Goal: Find specific page/section: Find specific page/section

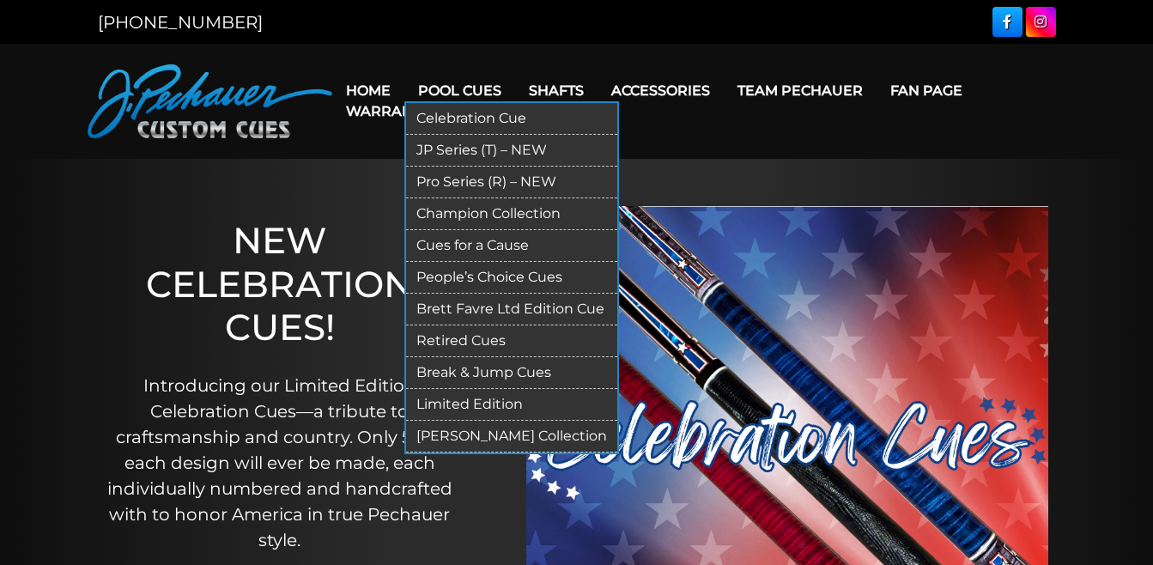
click at [457, 338] on link "Retired Cues" at bounding box center [511, 341] width 211 height 32
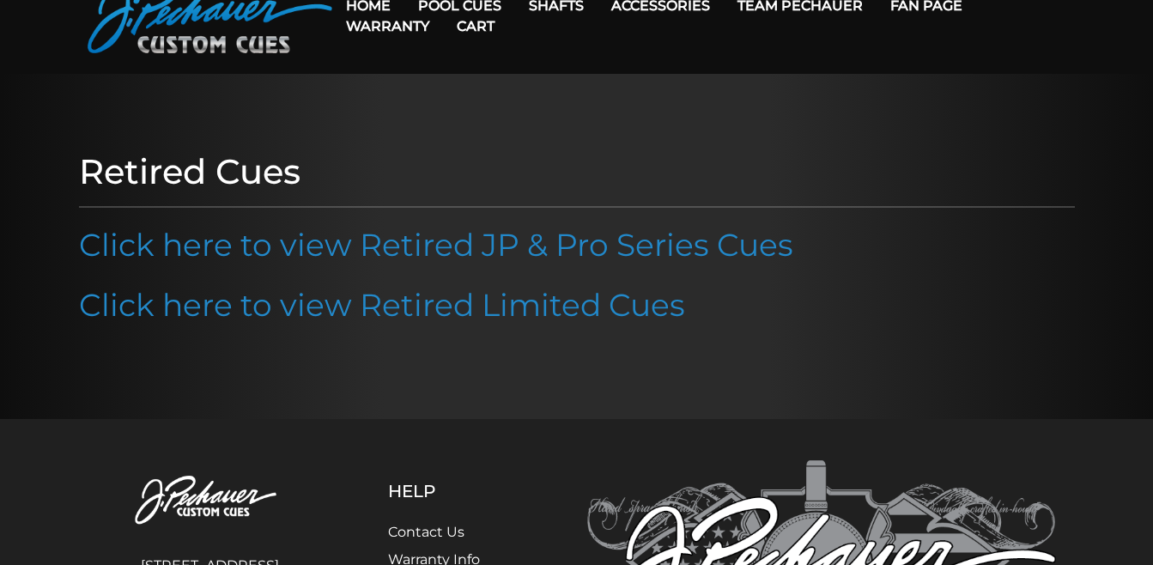
scroll to position [86, 0]
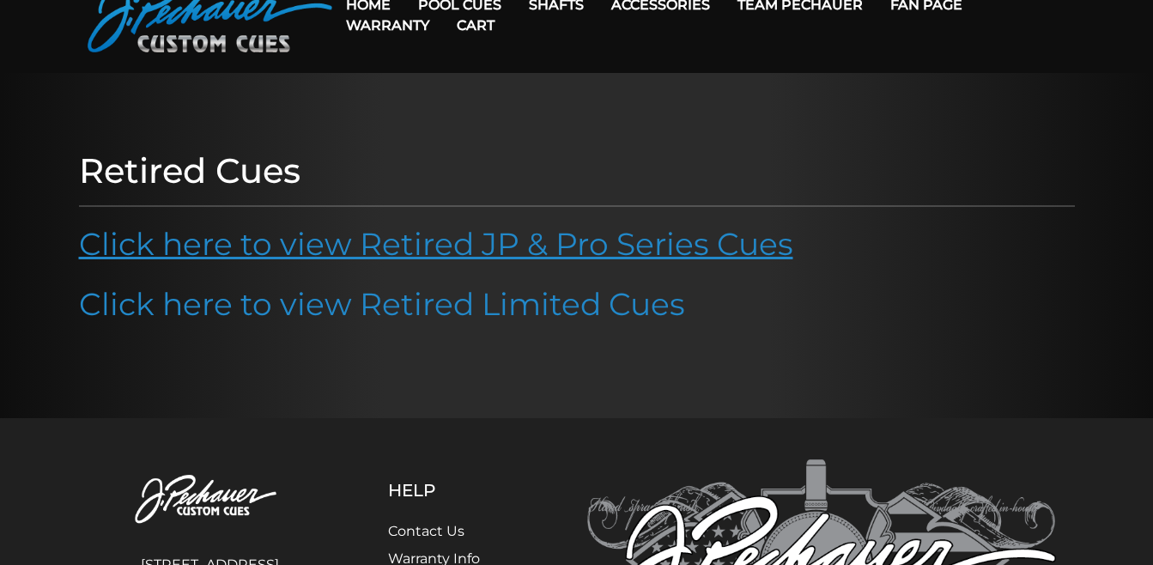
click at [491, 247] on link "Click here to view Retired JP & Pro Series Cues" at bounding box center [436, 244] width 714 height 38
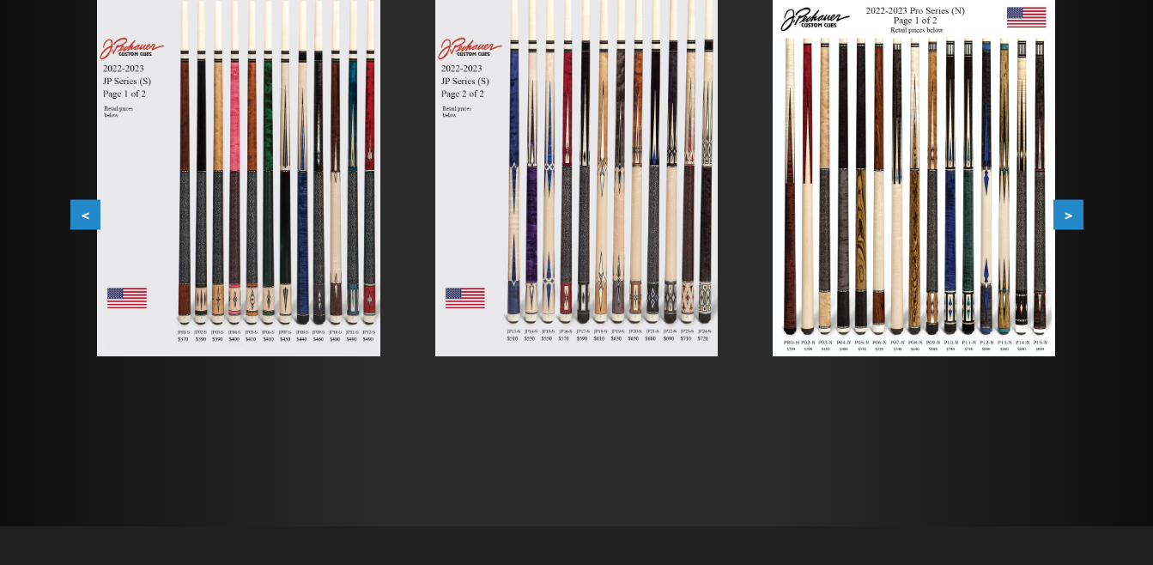
scroll to position [366, 0]
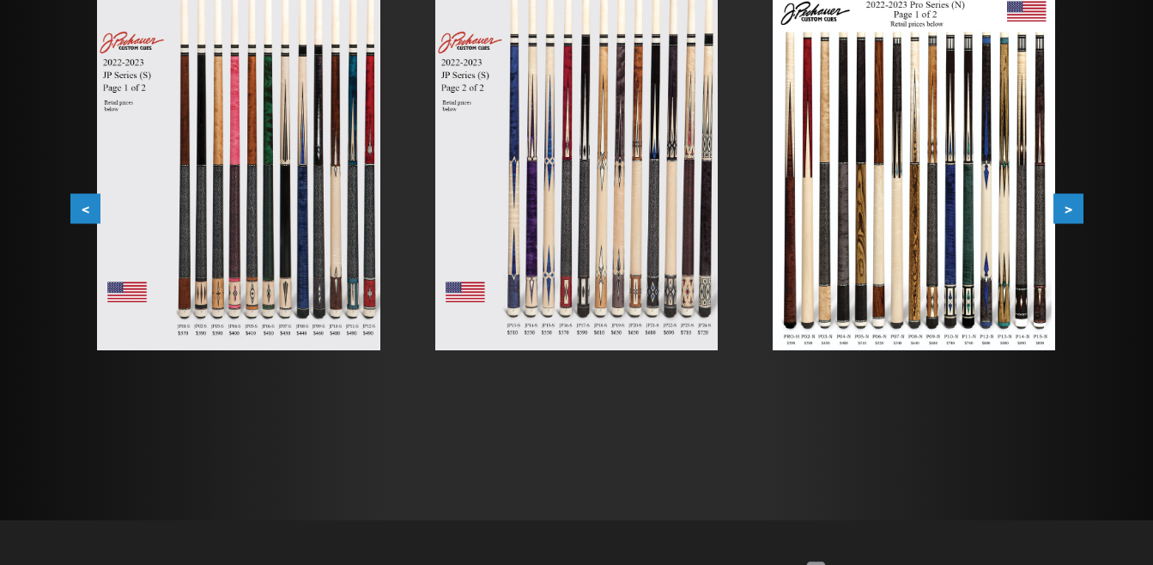
click at [1066, 210] on button ">" at bounding box center [1068, 209] width 30 height 30
click at [1066, 209] on button ">" at bounding box center [1068, 209] width 30 height 30
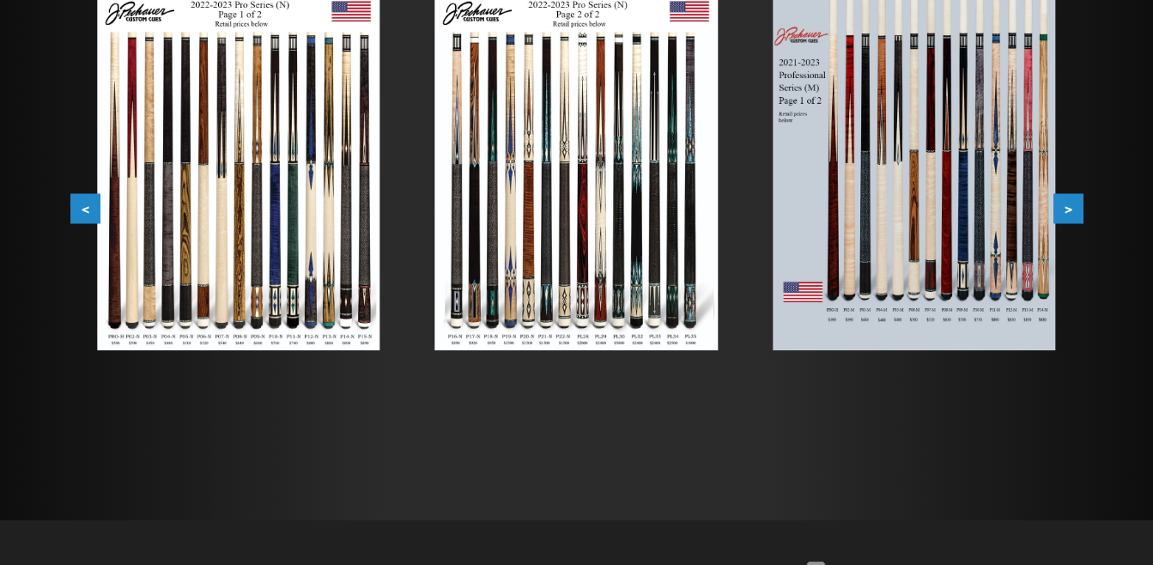
click at [1066, 209] on button ">" at bounding box center [1068, 209] width 30 height 30
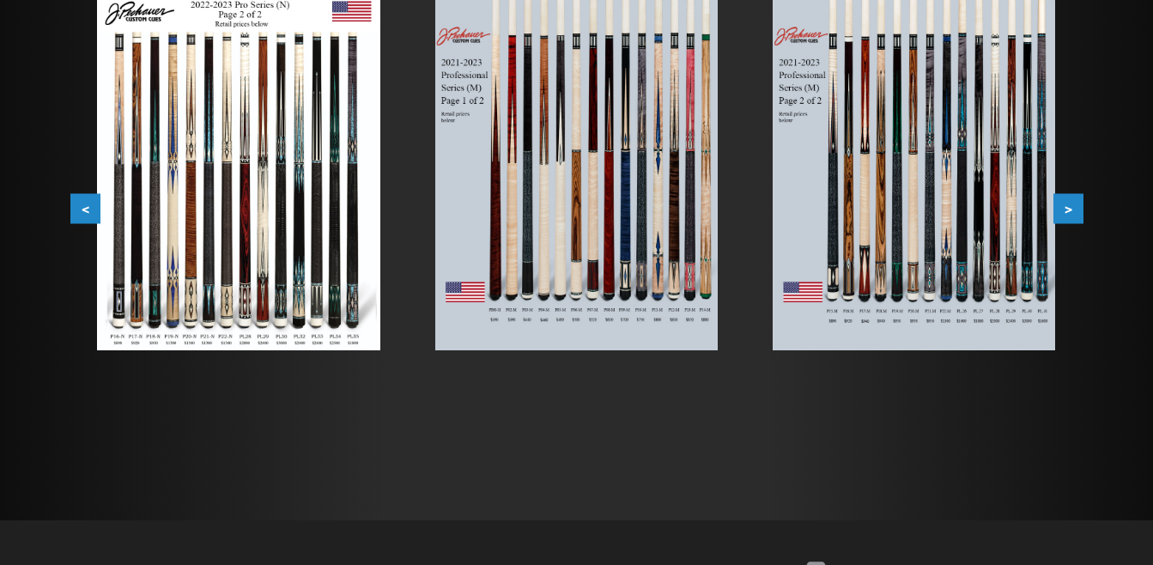
click at [1066, 208] on button ">" at bounding box center [1068, 209] width 30 height 30
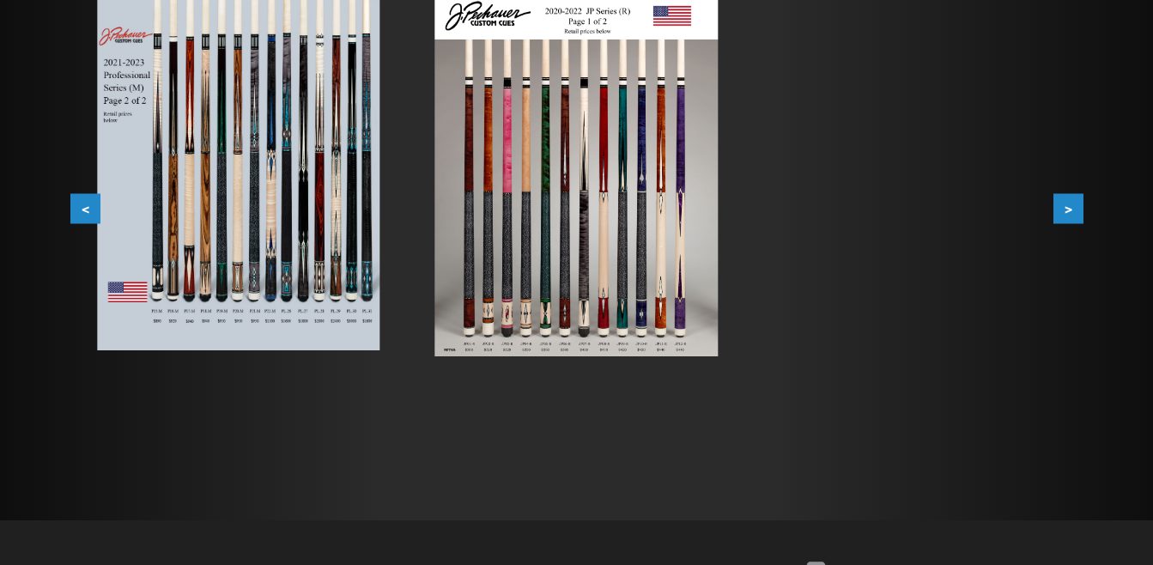
click at [1066, 208] on button ">" at bounding box center [1068, 209] width 30 height 30
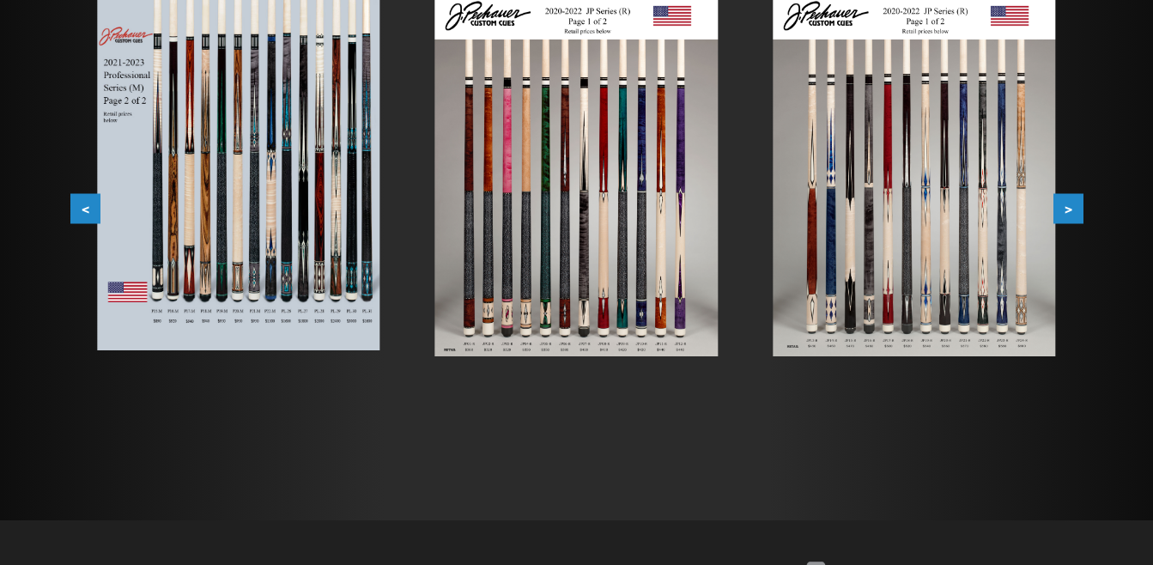
click at [1066, 208] on button ">" at bounding box center [1068, 209] width 30 height 30
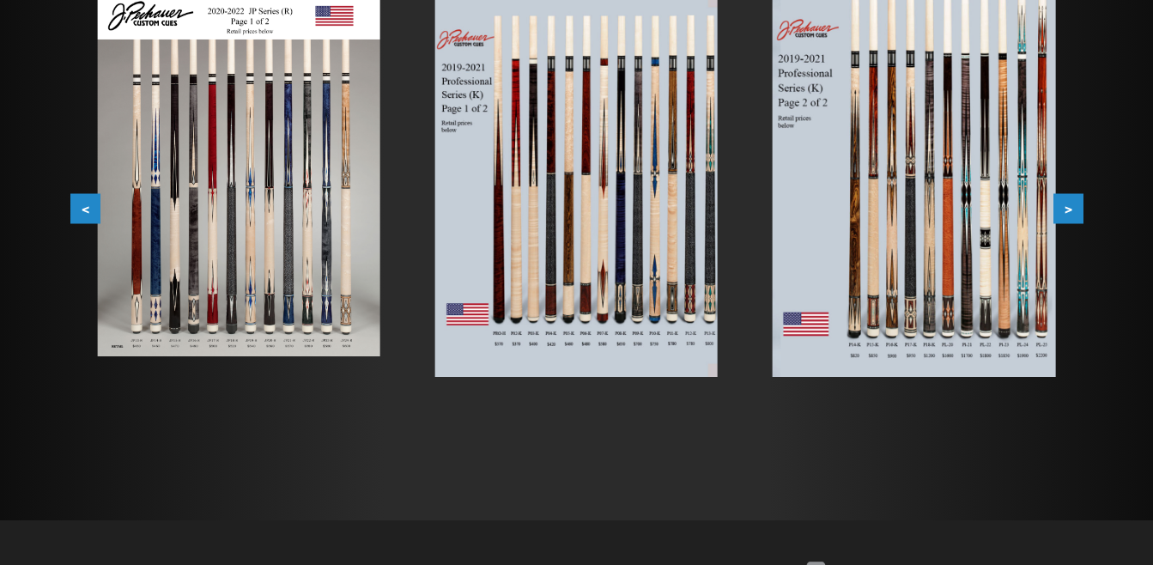
click at [1066, 207] on button ">" at bounding box center [1068, 209] width 30 height 30
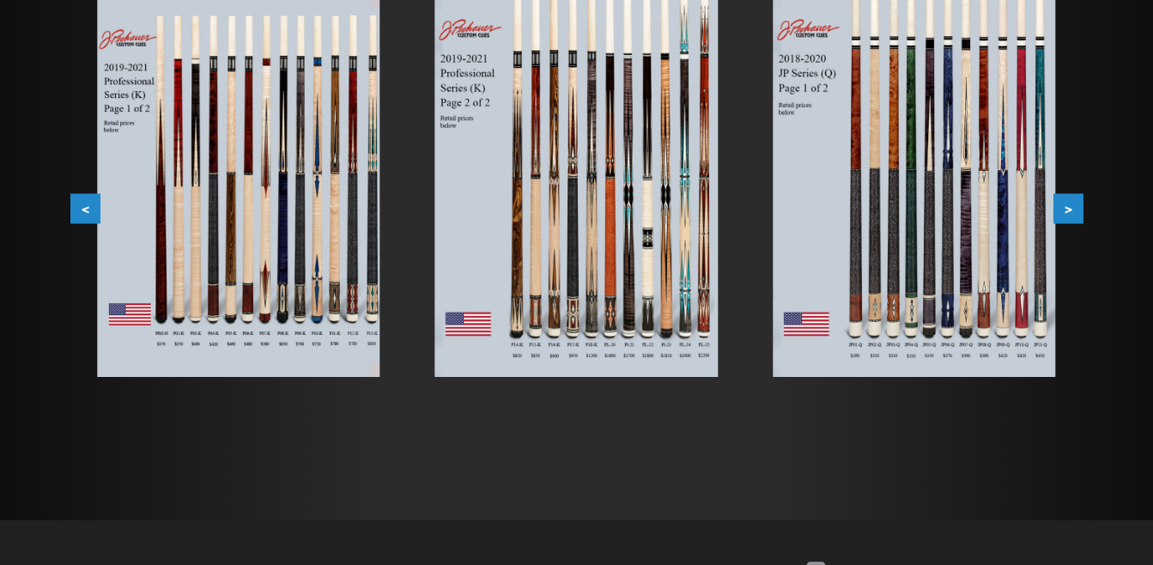
click at [1066, 207] on button ">" at bounding box center [1068, 209] width 30 height 30
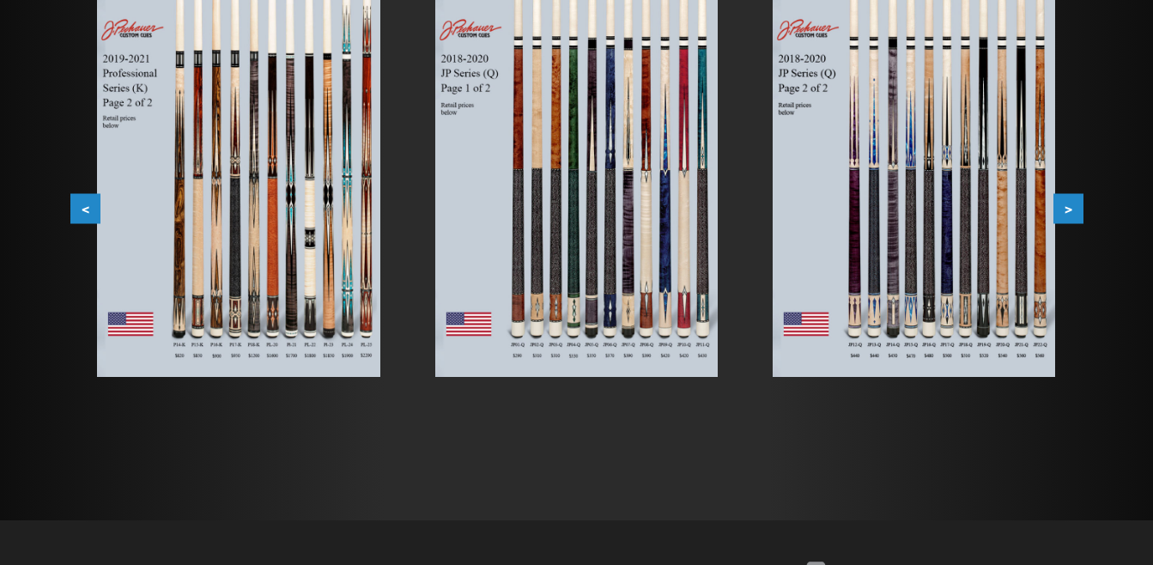
click at [1065, 208] on button ">" at bounding box center [1068, 209] width 30 height 30
click at [1064, 208] on button ">" at bounding box center [1068, 209] width 30 height 30
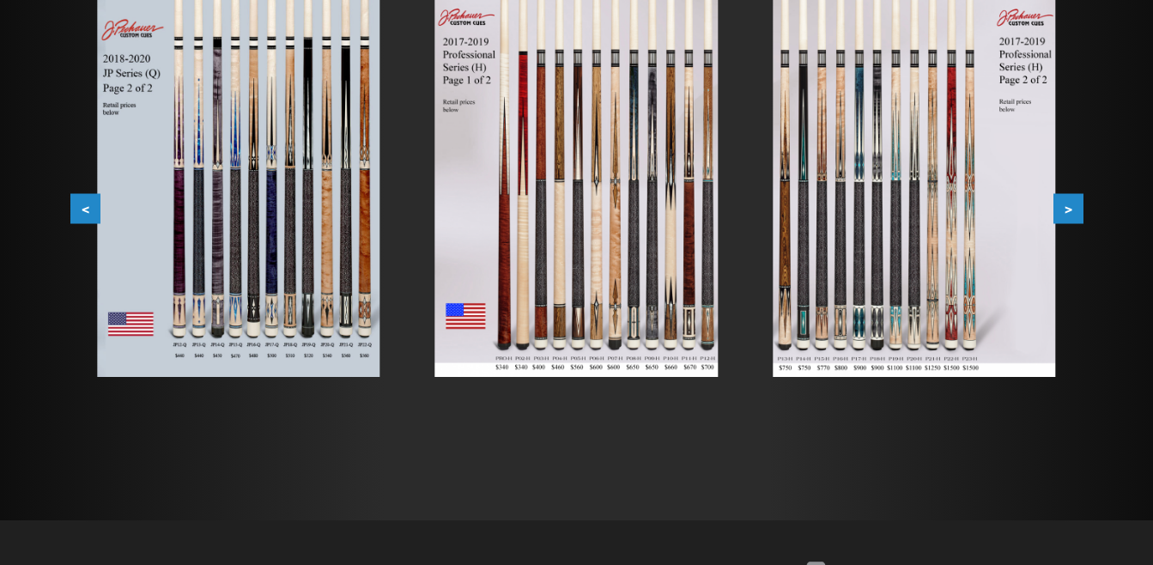
click at [1063, 208] on button ">" at bounding box center [1068, 209] width 30 height 30
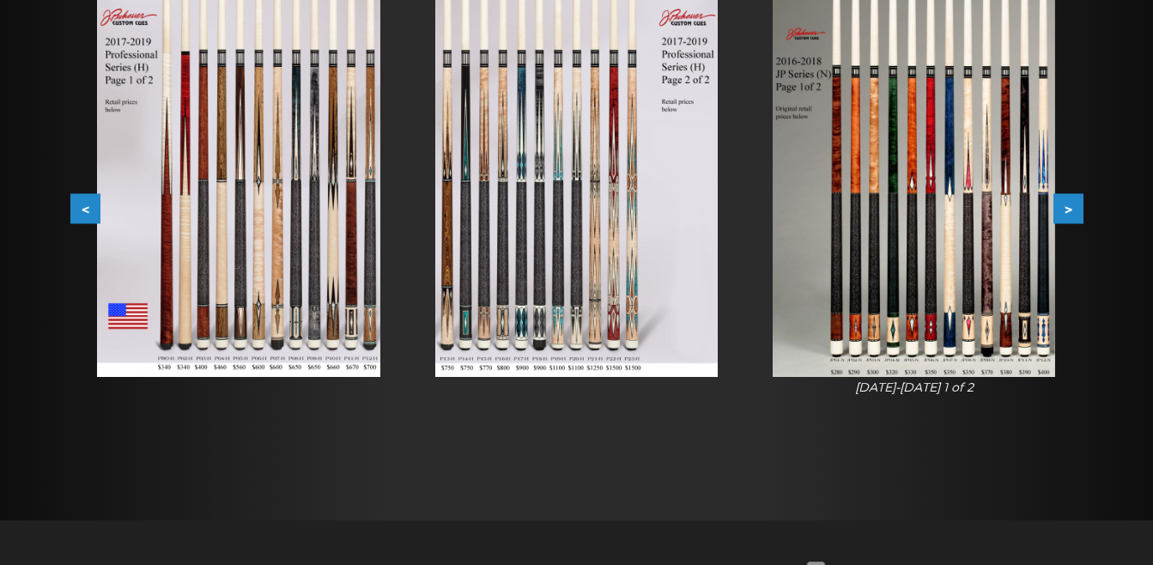
click at [1063, 209] on button ">" at bounding box center [1068, 209] width 30 height 30
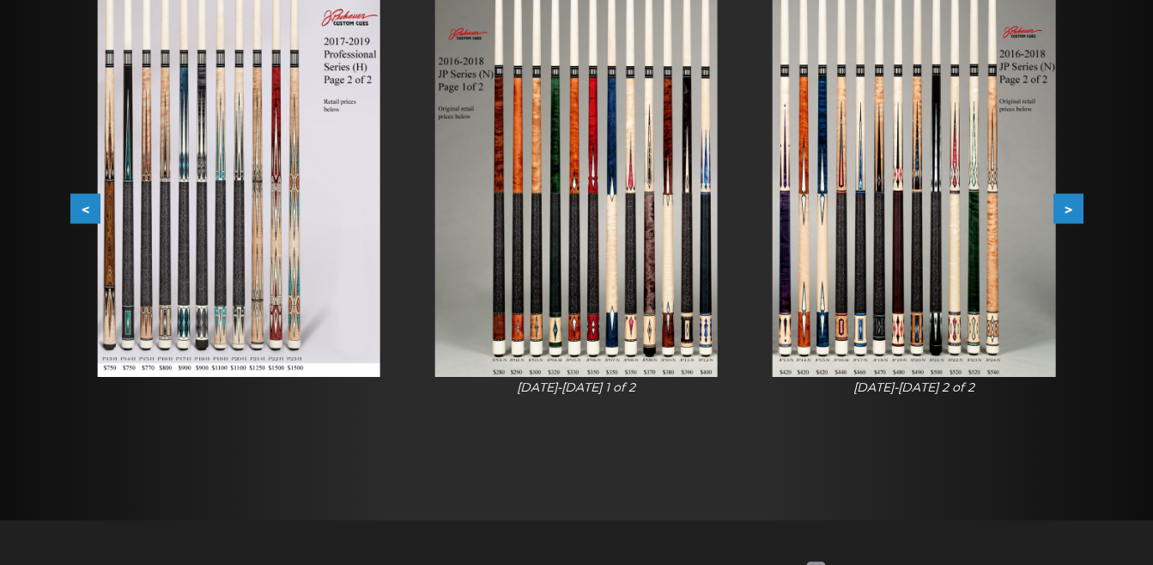
click at [1063, 209] on button ">" at bounding box center [1068, 209] width 30 height 30
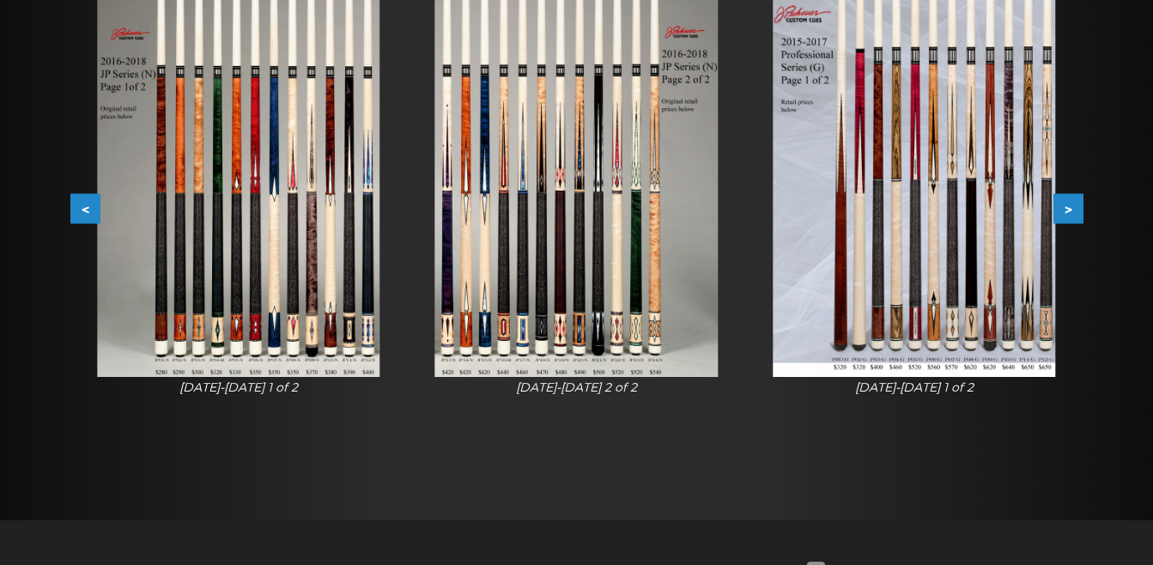
click at [1063, 209] on button ">" at bounding box center [1068, 209] width 30 height 30
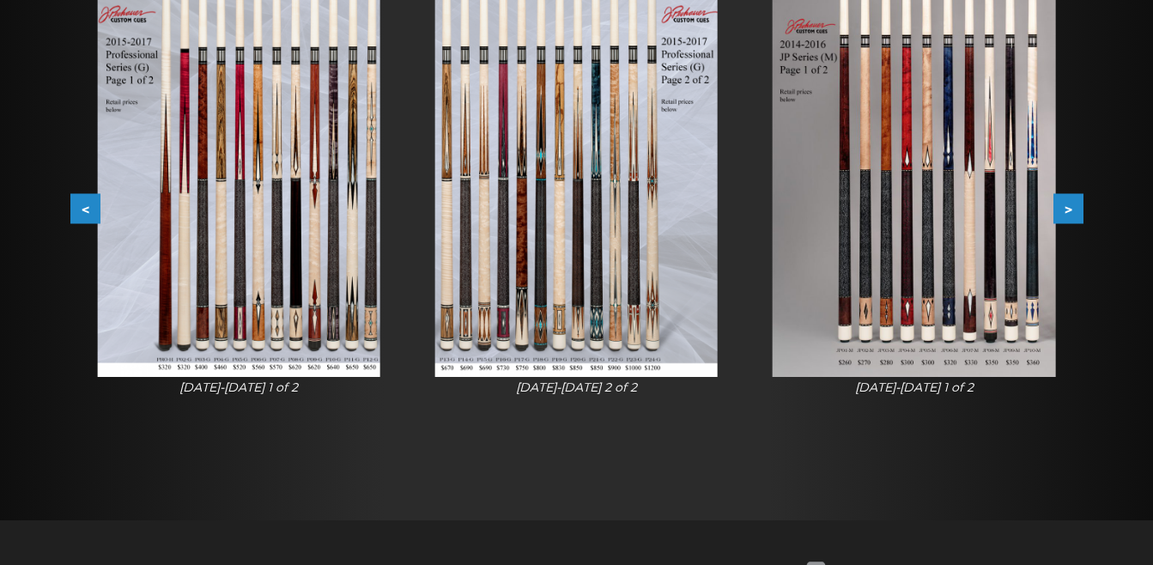
click at [1063, 209] on button ">" at bounding box center [1068, 209] width 30 height 30
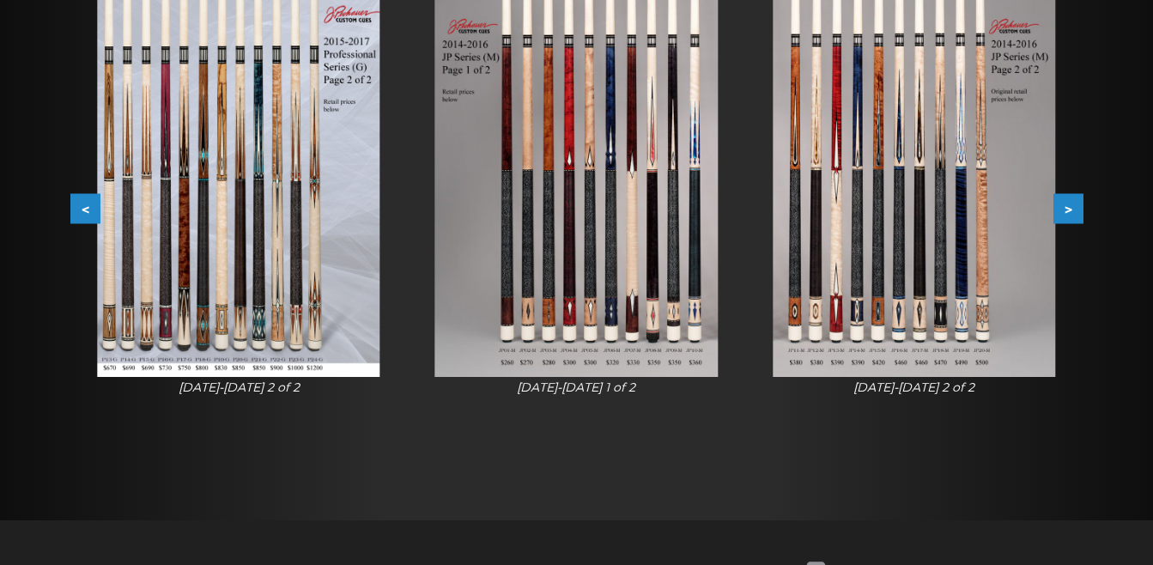
click at [1063, 209] on button ">" at bounding box center [1068, 209] width 30 height 30
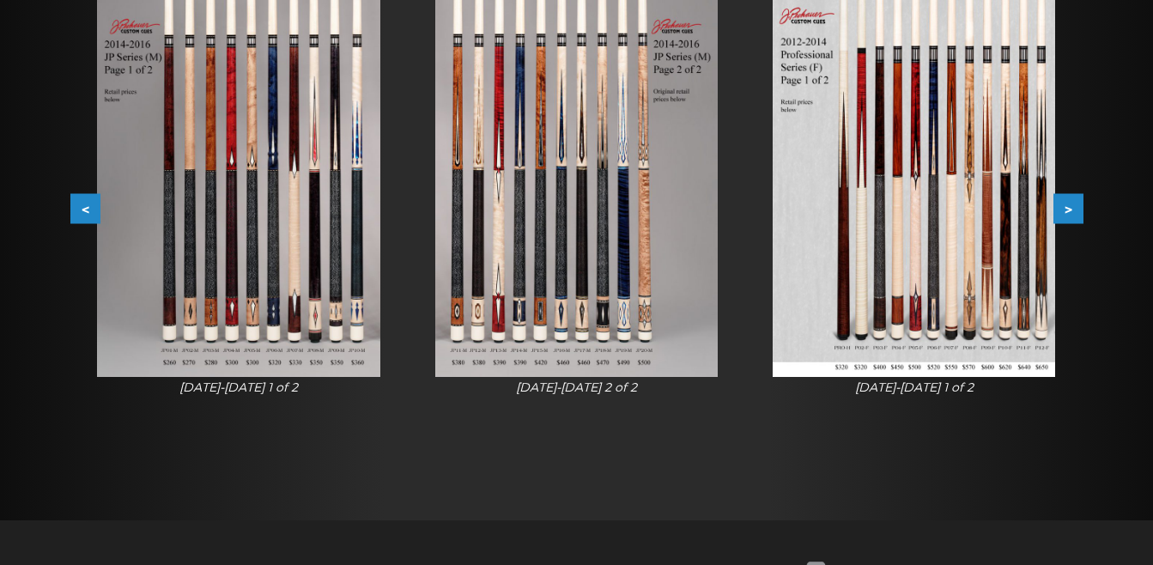
click at [1063, 209] on button ">" at bounding box center [1068, 209] width 30 height 30
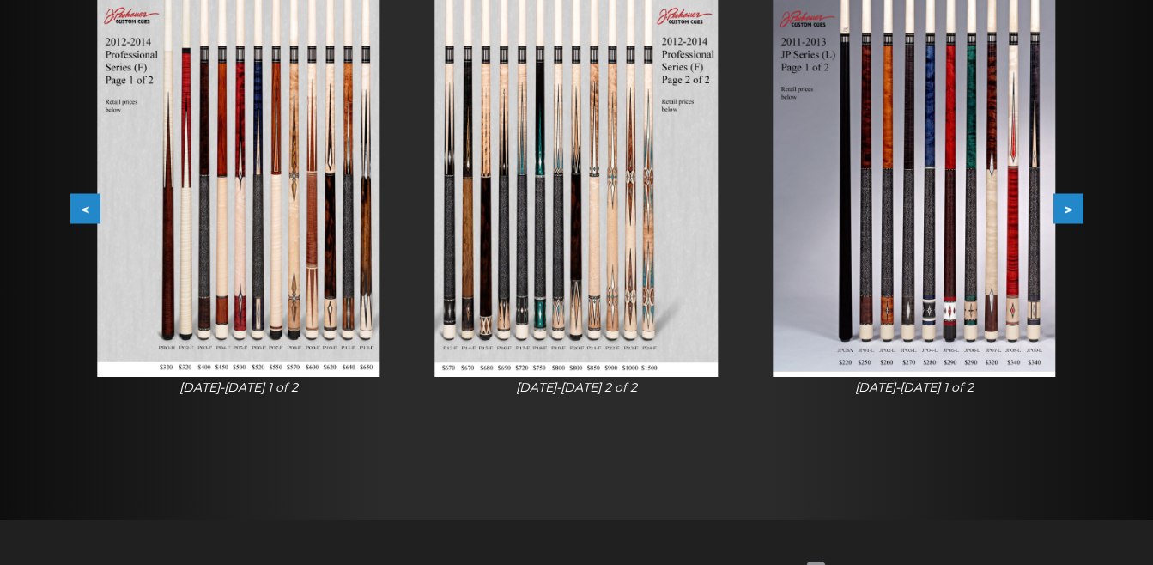
click at [1063, 209] on button ">" at bounding box center [1068, 209] width 30 height 30
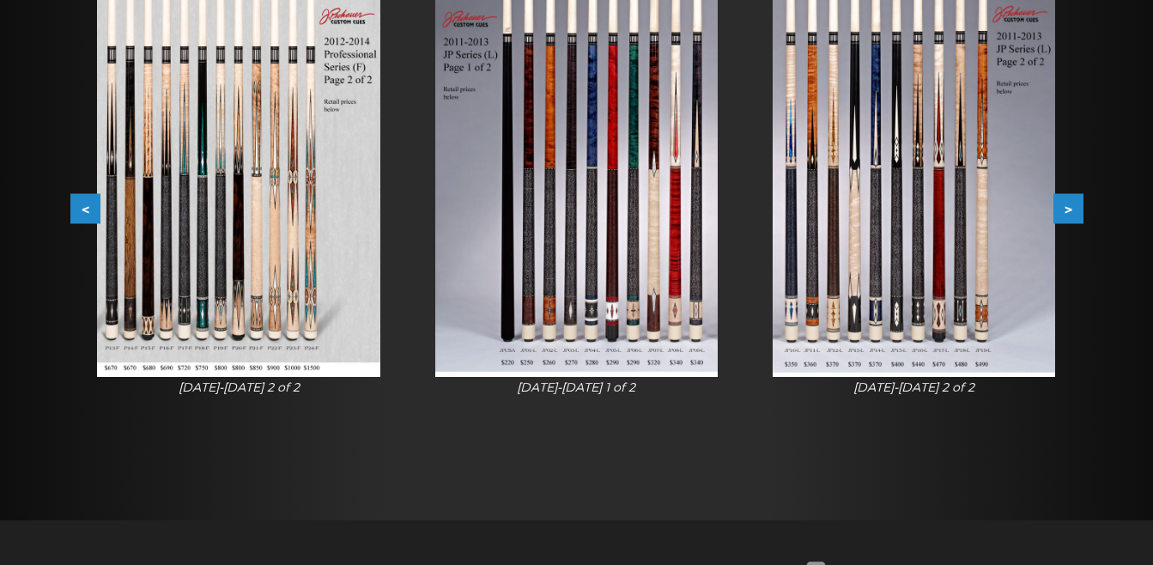
click at [1063, 209] on button ">" at bounding box center [1068, 209] width 30 height 30
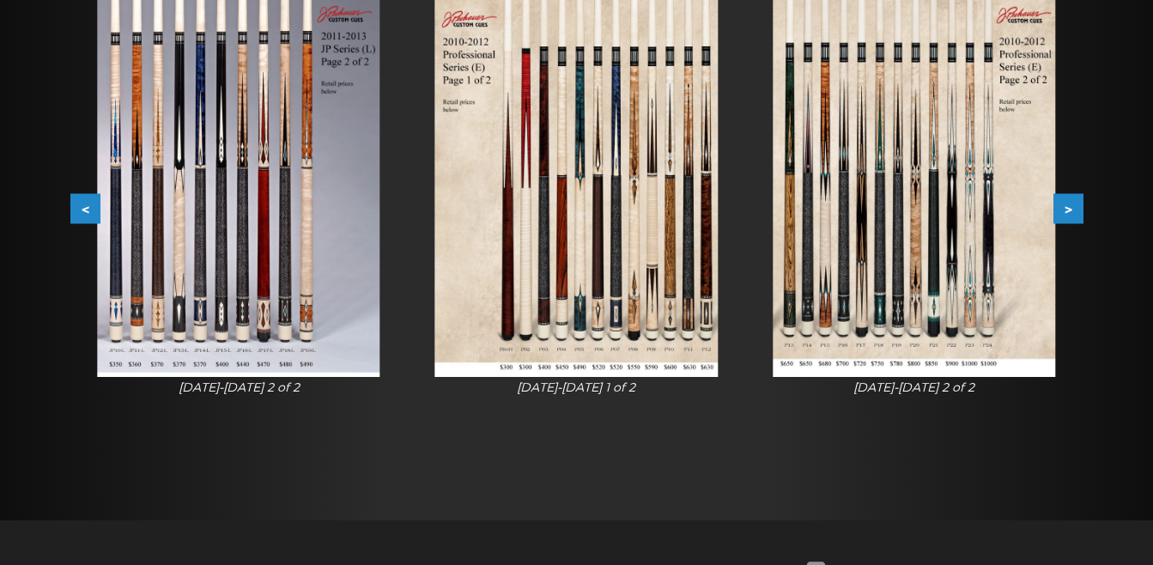
click at [1063, 209] on button ">" at bounding box center [1068, 209] width 30 height 30
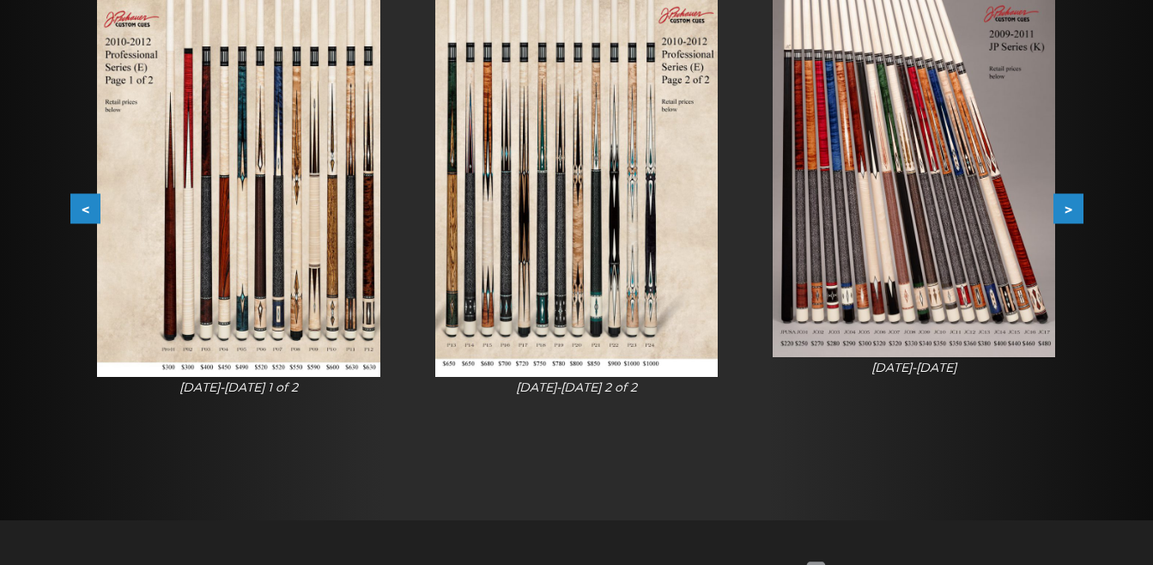
click at [1063, 209] on button ">" at bounding box center [1068, 209] width 30 height 30
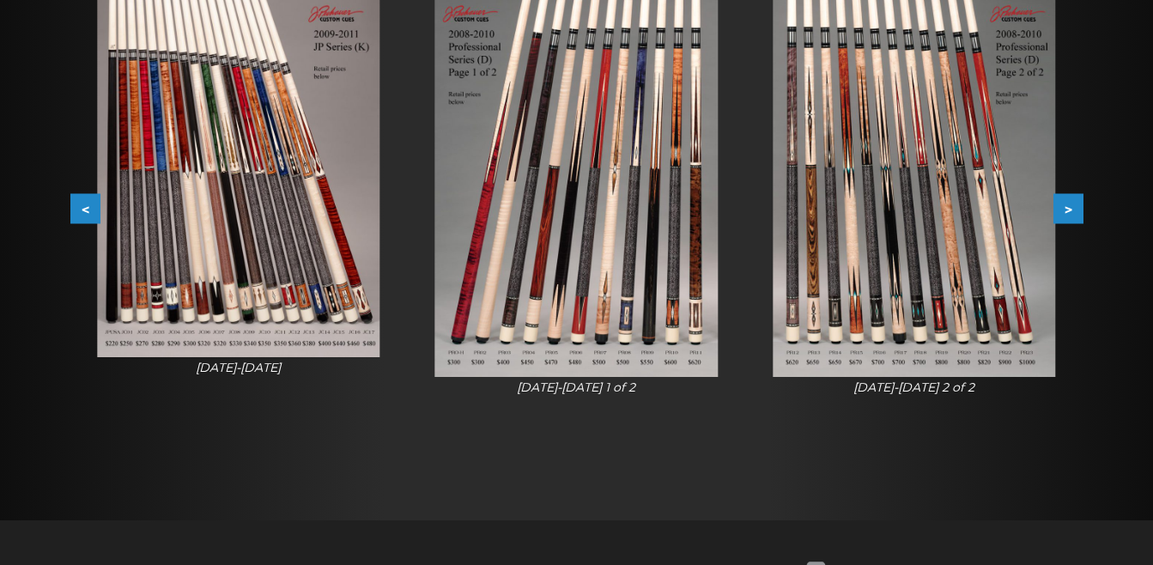
click at [1063, 208] on button ">" at bounding box center [1068, 209] width 30 height 30
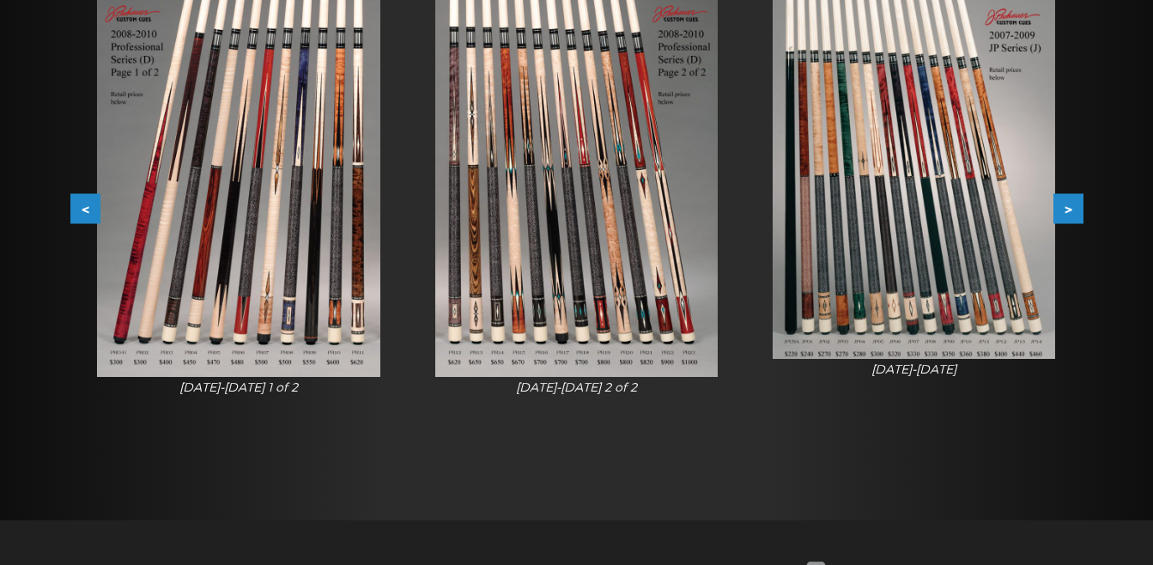
click at [1063, 208] on button ">" at bounding box center [1068, 209] width 30 height 30
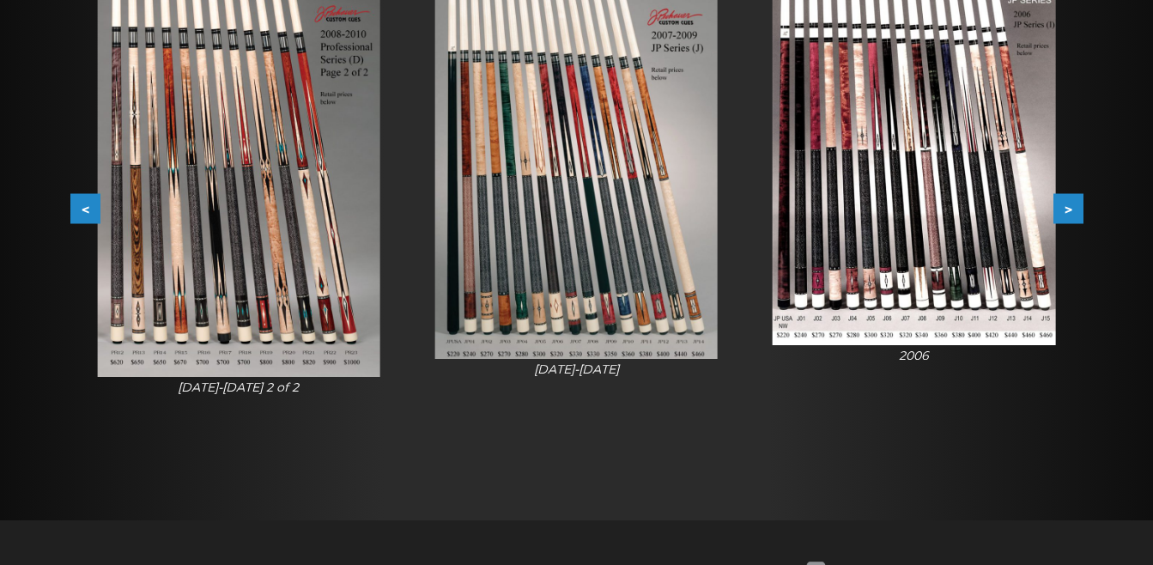
click at [1063, 208] on button ">" at bounding box center [1068, 209] width 30 height 30
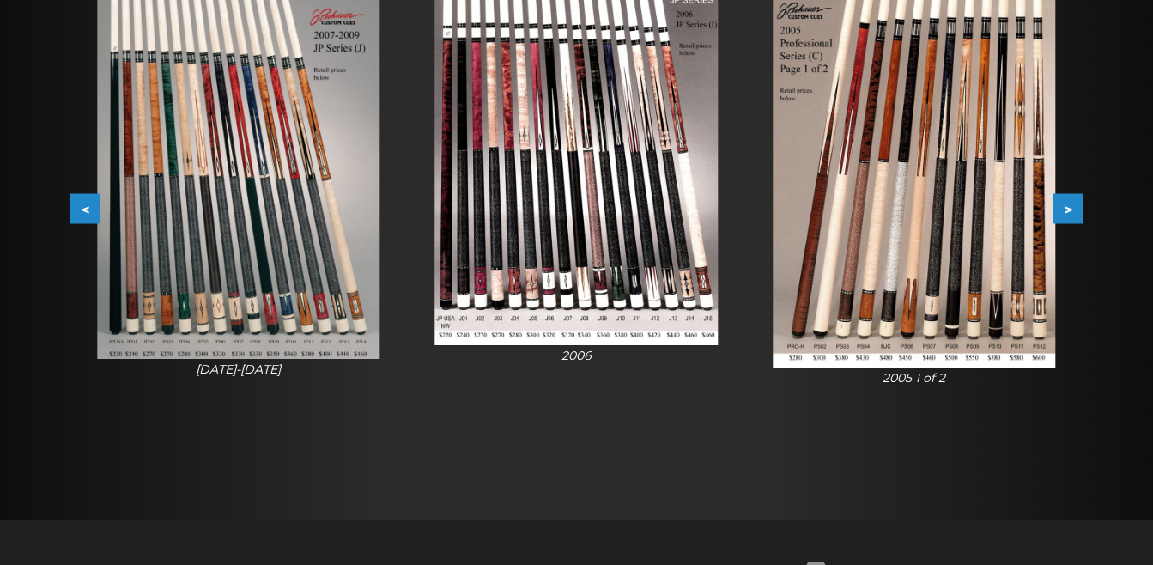
click at [1063, 208] on button ">" at bounding box center [1068, 209] width 30 height 30
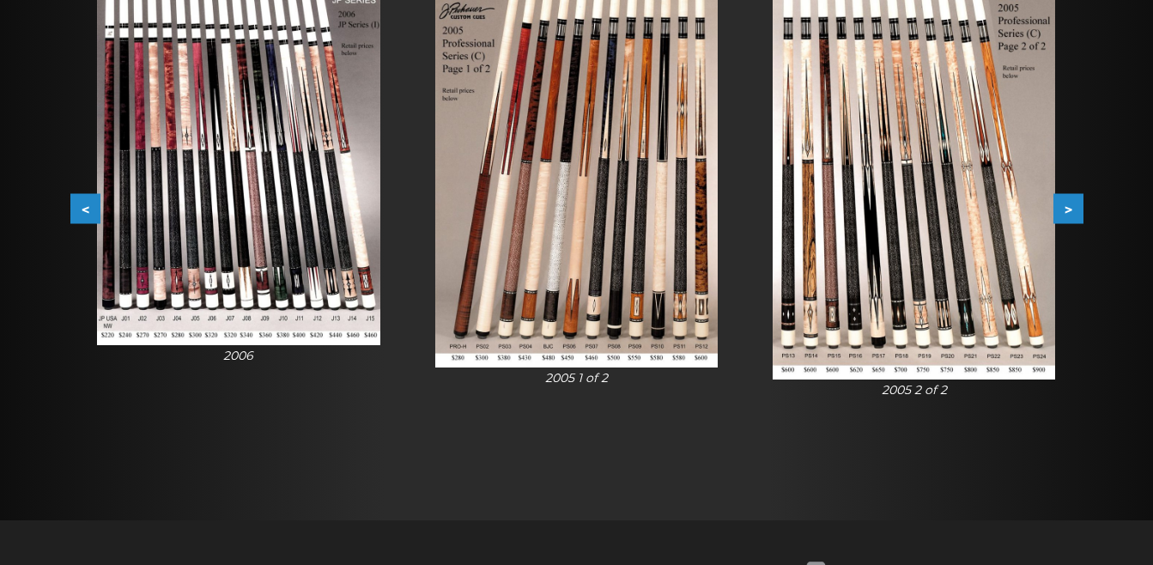
click at [1063, 208] on button ">" at bounding box center [1068, 209] width 30 height 30
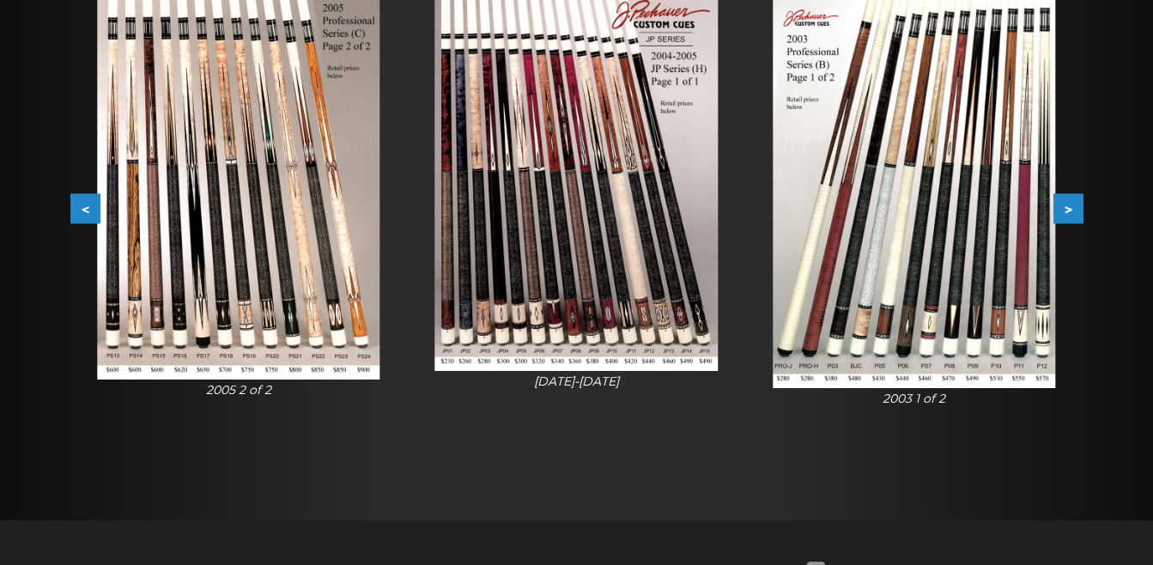
click at [1063, 208] on button ">" at bounding box center [1068, 209] width 30 height 30
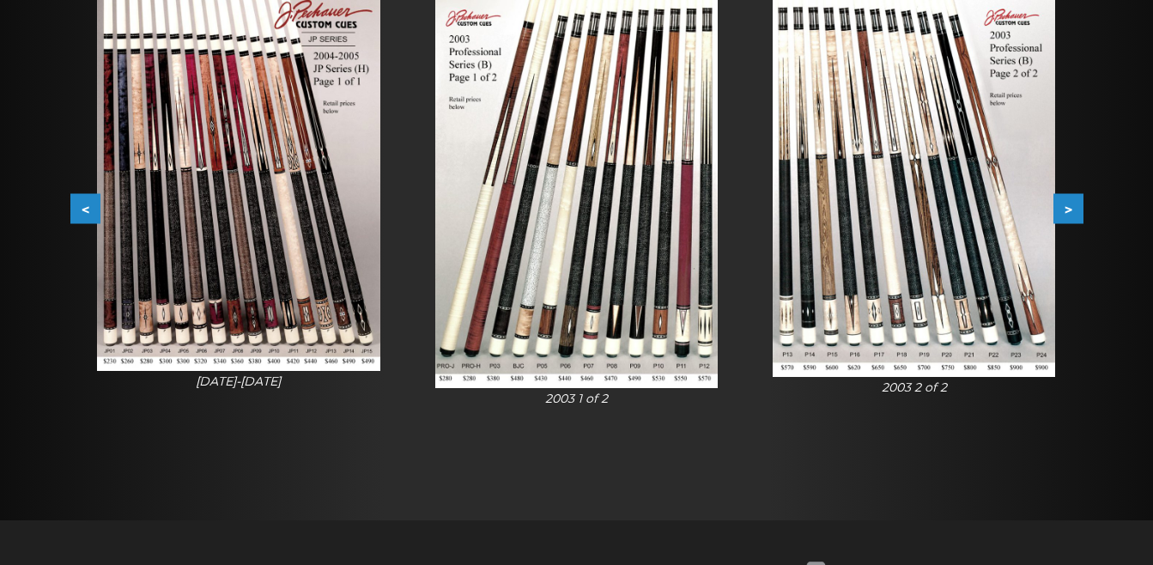
click at [1063, 208] on button ">" at bounding box center [1068, 209] width 30 height 30
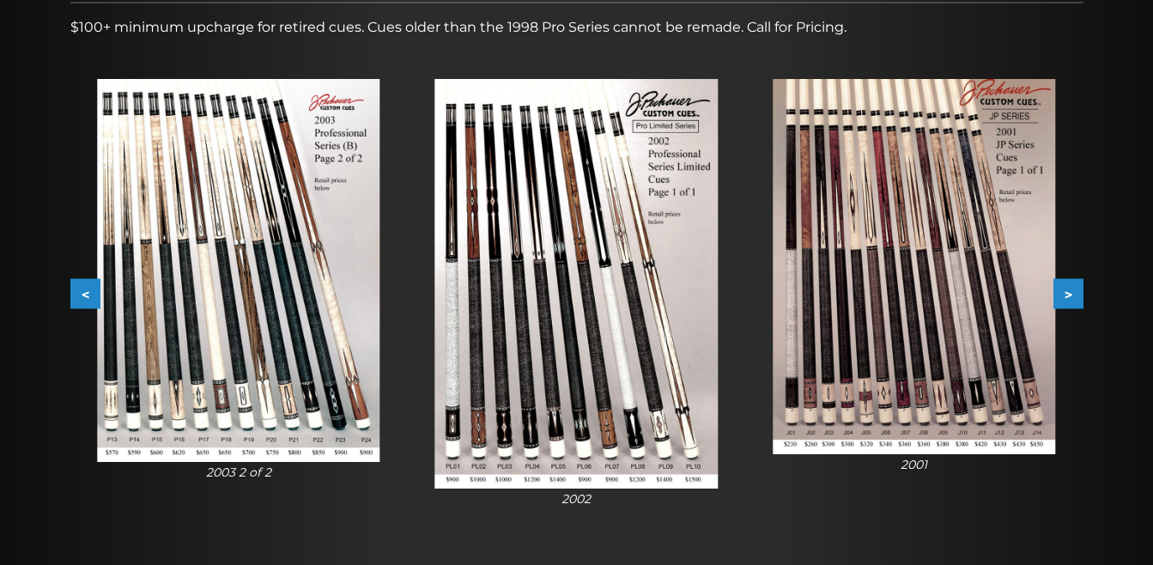
scroll to position [280, 0]
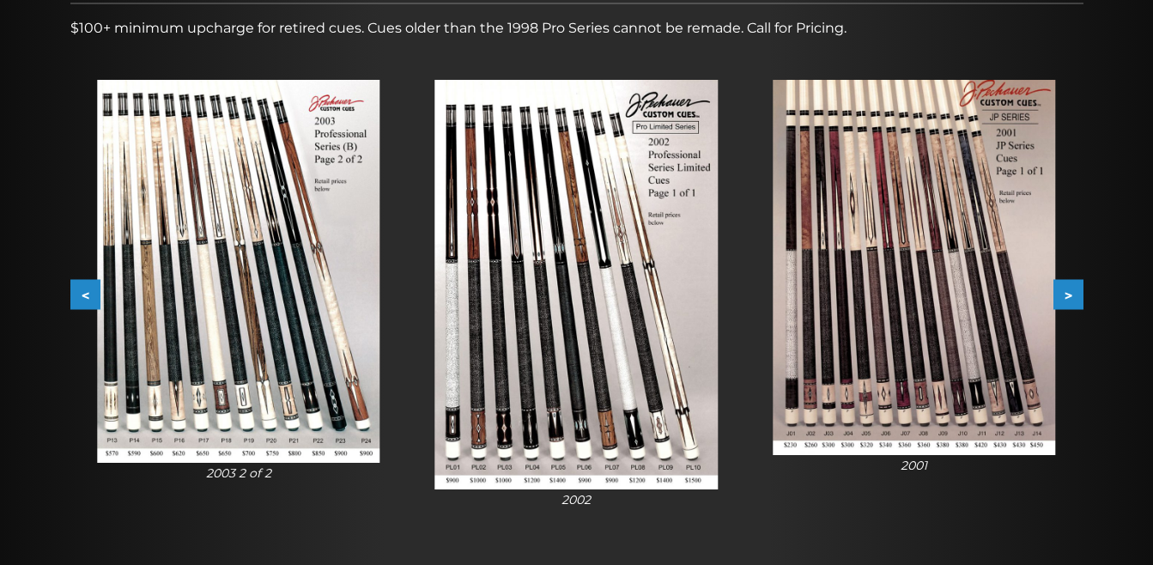
click at [86, 298] on button "<" at bounding box center [85, 295] width 30 height 30
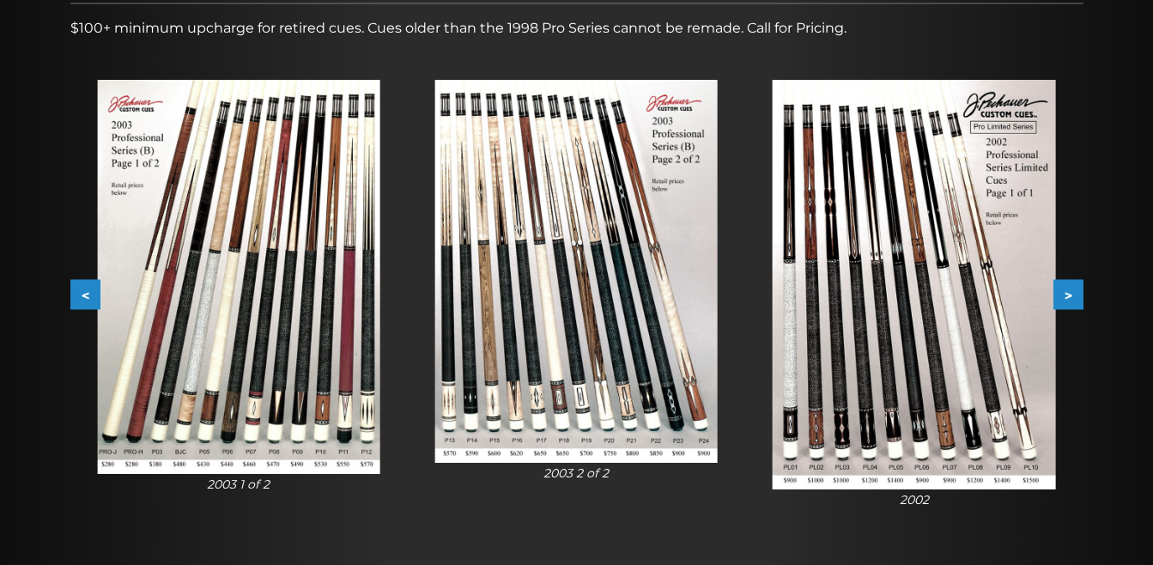
click at [82, 292] on button "<" at bounding box center [85, 295] width 30 height 30
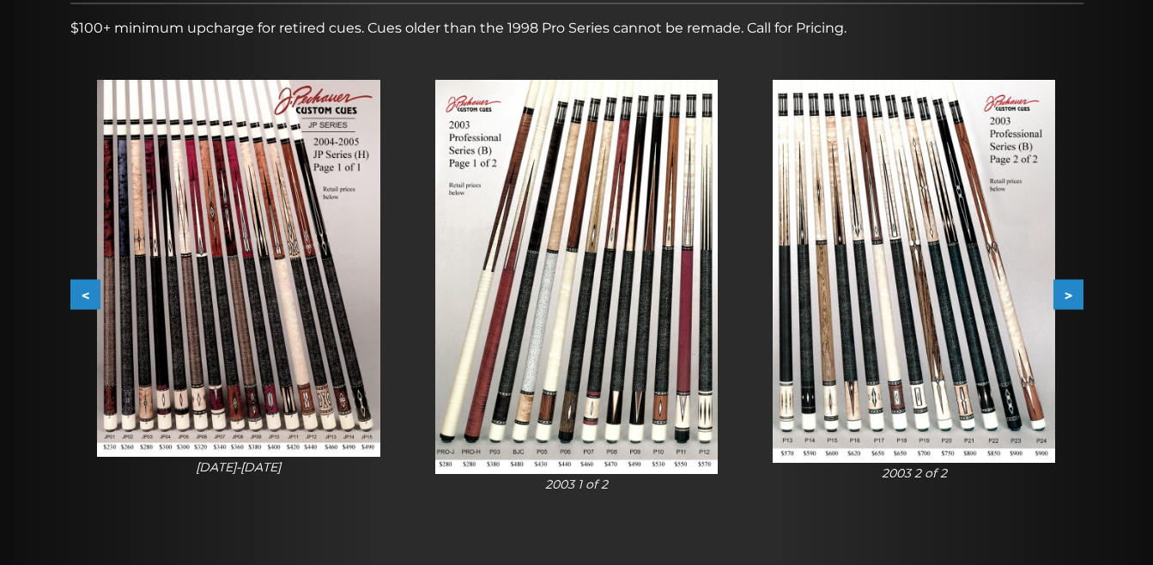
click at [83, 292] on button "<" at bounding box center [85, 295] width 30 height 30
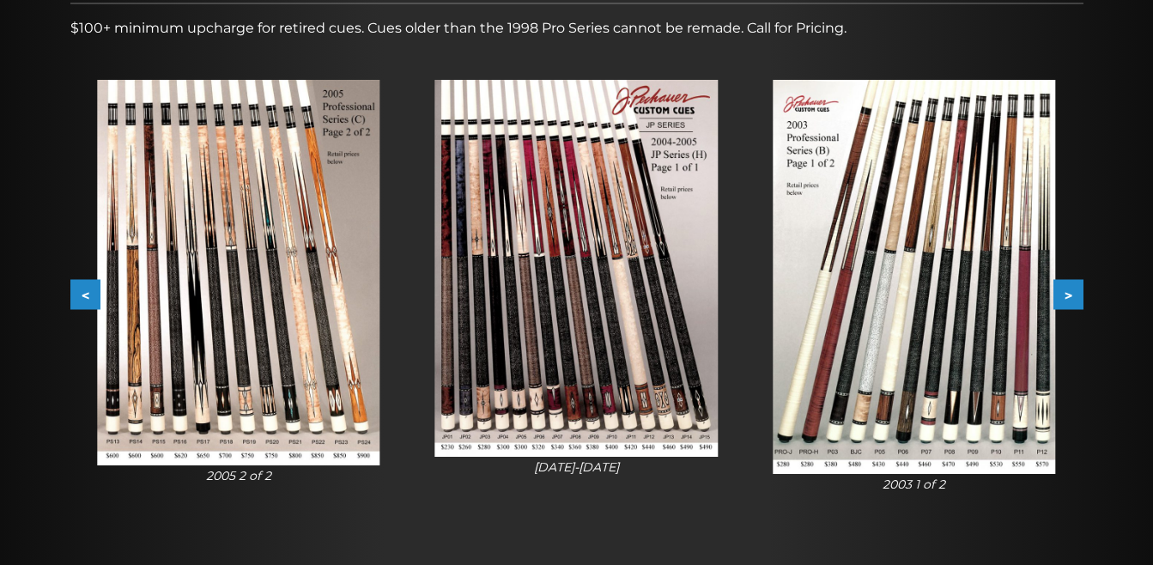
click at [227, 379] on img at bounding box center [238, 272] width 282 height 385
